Goal: Find specific page/section: Find specific page/section

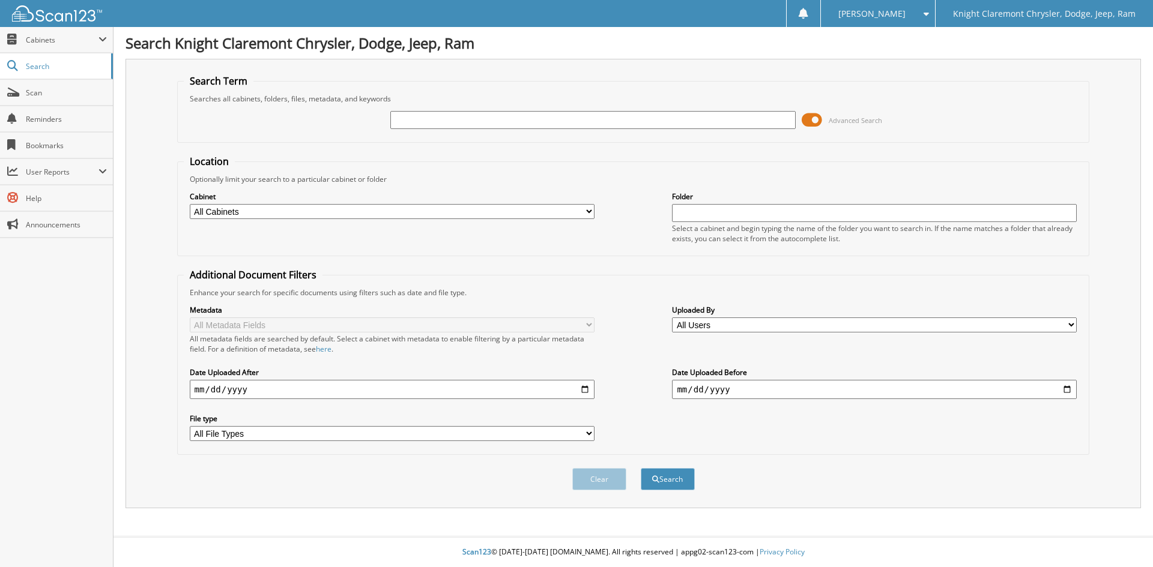
click at [492, 121] on input "text" at bounding box center [592, 120] width 405 height 18
type input "[PERSON_NAME]"
click at [641, 468] on button "Search" at bounding box center [668, 479] width 54 height 22
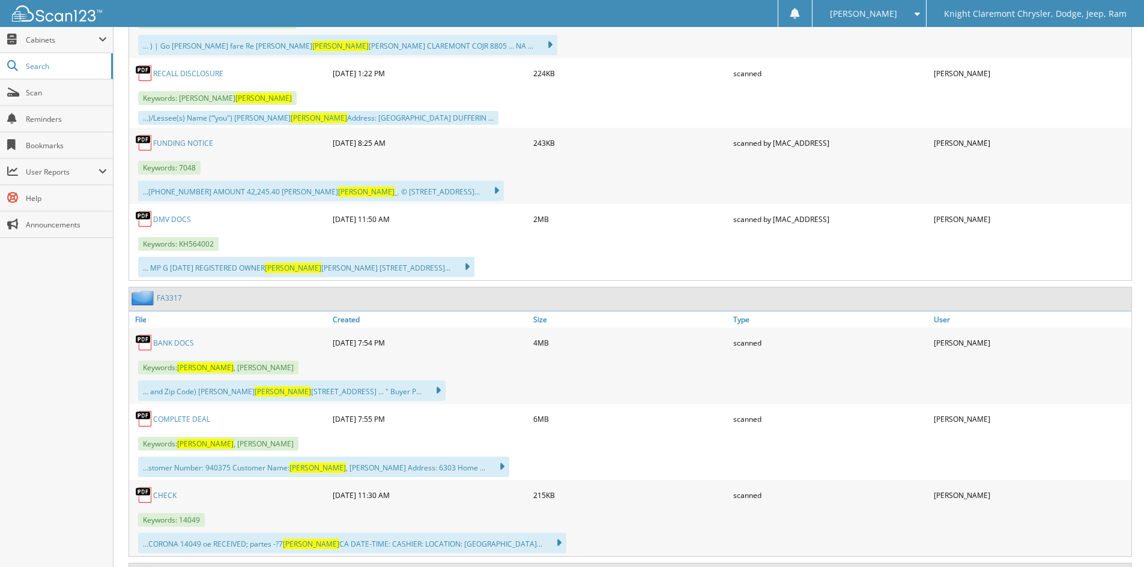
scroll to position [1441, 0]
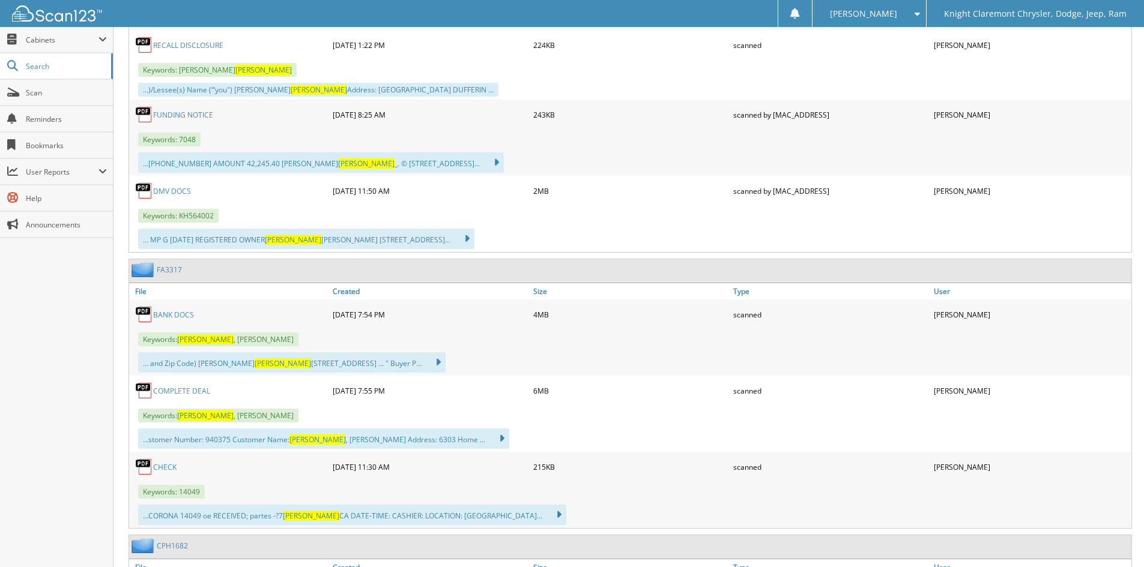
click at [194, 391] on link "COMPLETE DEAL" at bounding box center [181, 391] width 57 height 10
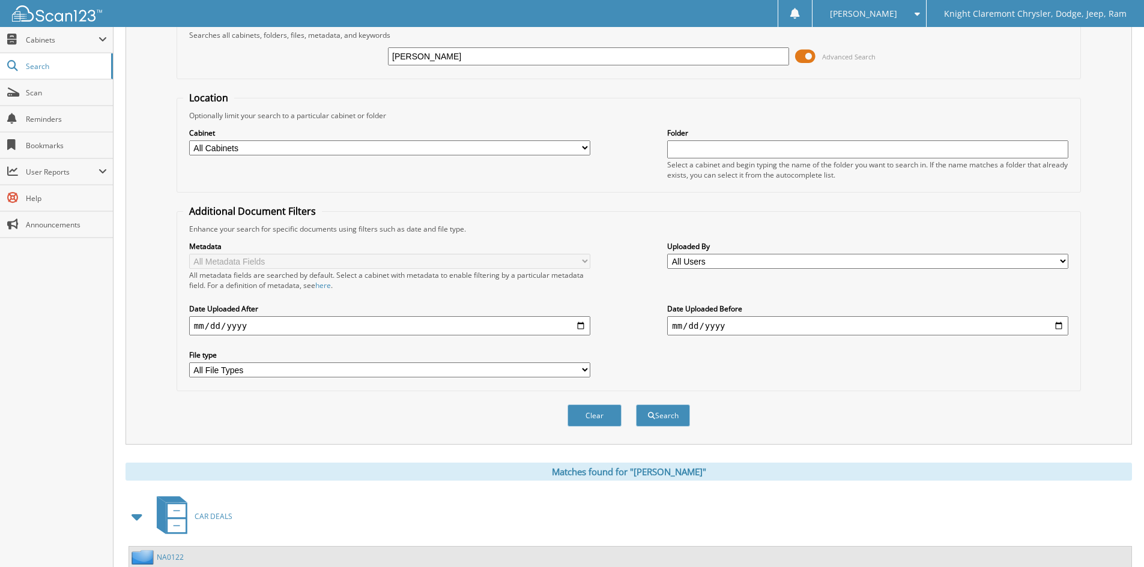
scroll to position [0, 0]
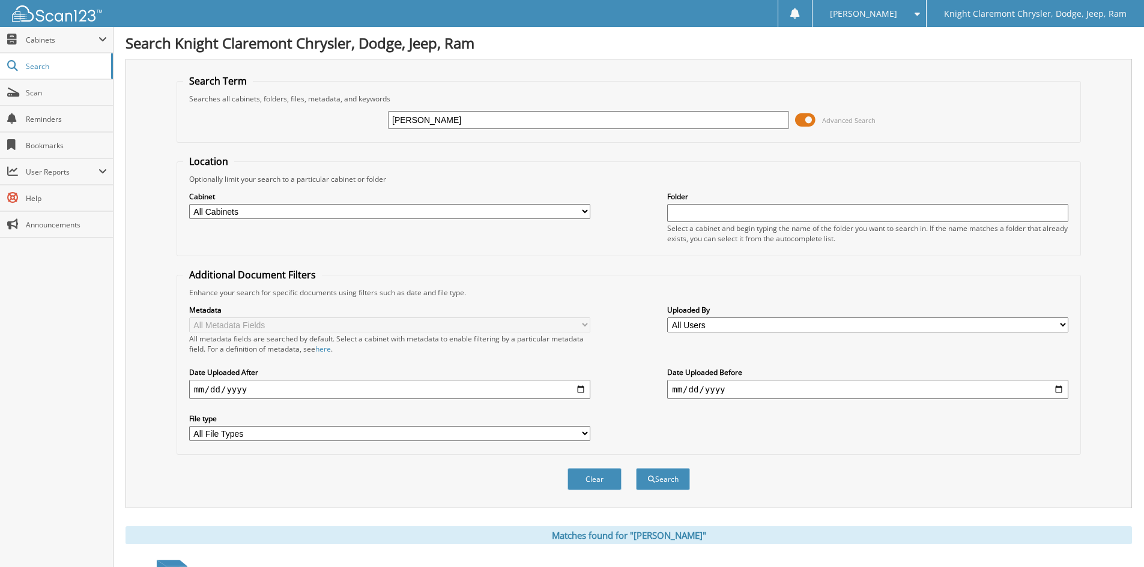
drag, startPoint x: 441, startPoint y: 117, endPoint x: 373, endPoint y: 105, distance: 68.9
click at [373, 105] on div "VENEGAS Advanced Search" at bounding box center [628, 120] width 891 height 32
type input "CAMPANA"
click at [636, 468] on button "Search" at bounding box center [663, 479] width 54 height 22
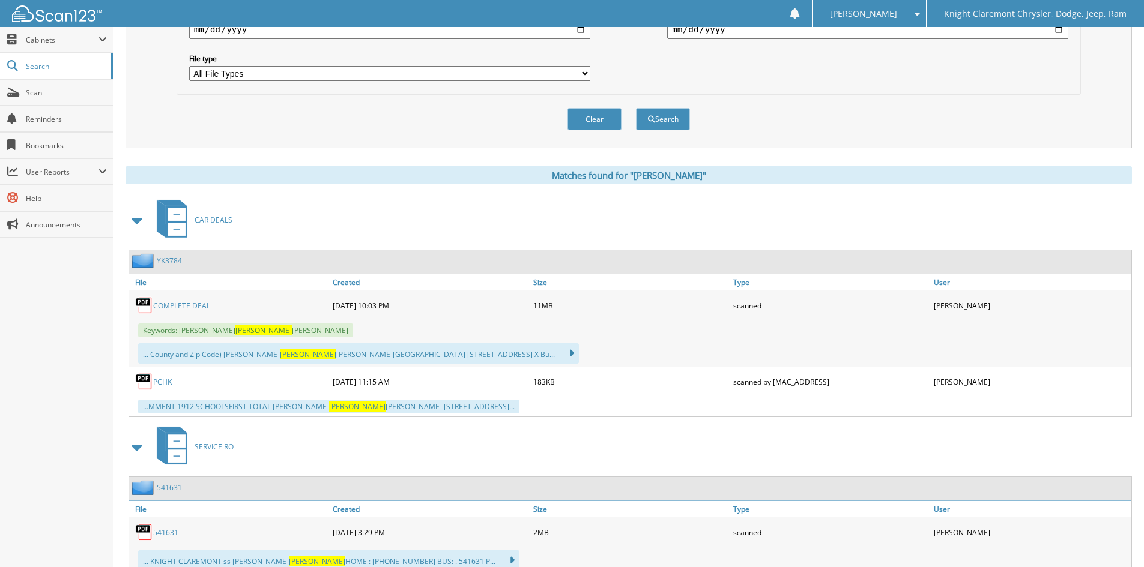
click at [192, 305] on link "COMPLETE DEAL" at bounding box center [181, 306] width 57 height 10
click at [803, 217] on div "CAR DEALS" at bounding box center [628, 219] width 1006 height 47
